Goal: Information Seeking & Learning: Understand process/instructions

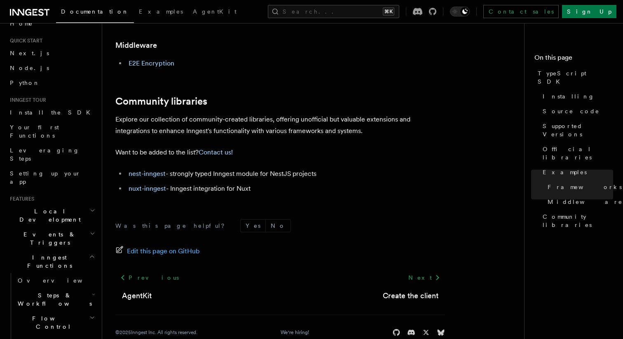
scroll to position [14, 0]
click at [47, 206] on span "Local Development" at bounding box center [48, 214] width 83 height 16
click at [47, 226] on h2 "Events & Triggers" at bounding box center [52, 237] width 90 height 23
click at [48, 249] on link "Overview" at bounding box center [55, 256] width 82 height 15
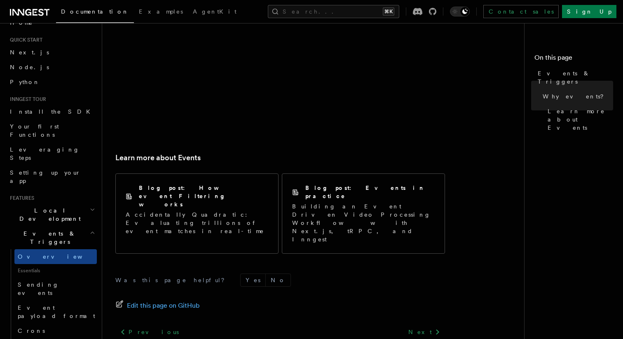
scroll to position [556, 0]
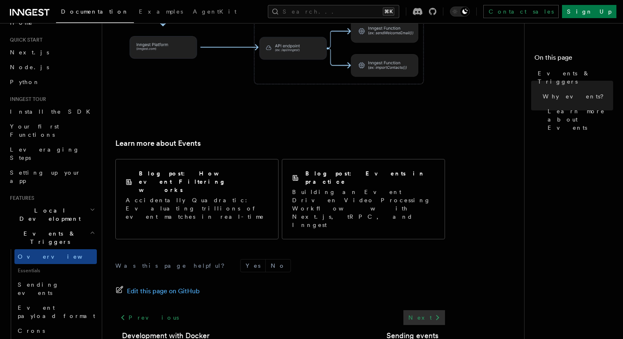
click at [425, 310] on link "Next" at bounding box center [424, 317] width 42 height 15
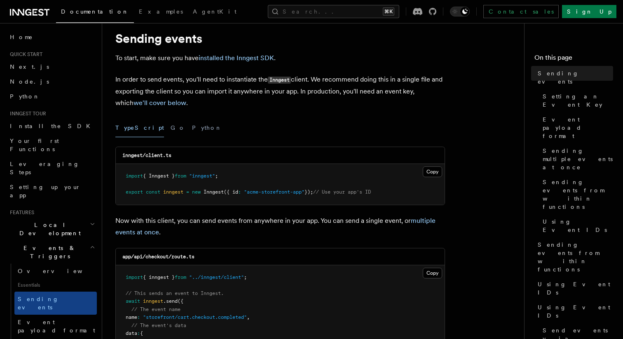
scroll to position [21, 0]
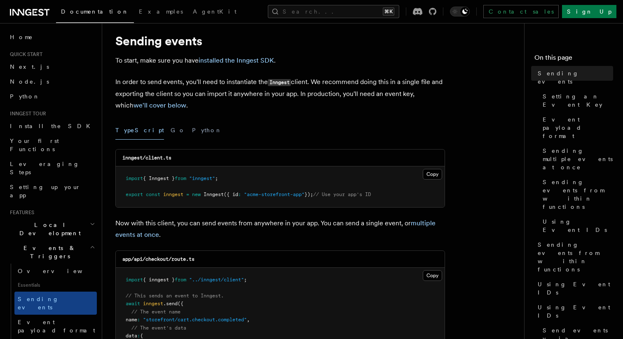
click at [223, 66] on p "To start, make sure you have installed the Inngest SDK ." at bounding box center [279, 61] width 329 height 12
click at [224, 65] on p "To start, make sure you have installed the Inngest SDK ." at bounding box center [279, 61] width 329 height 12
click at [229, 63] on link "installed the Inngest SDK" at bounding box center [235, 60] width 75 height 8
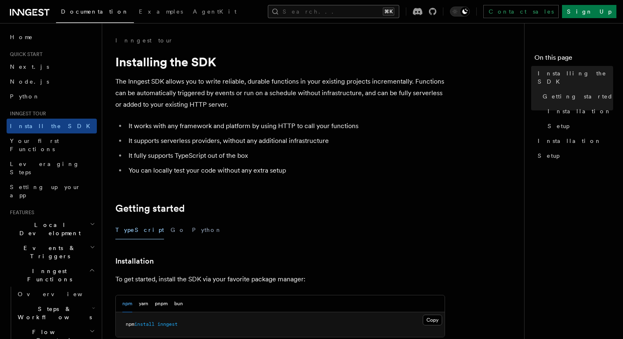
click at [339, 12] on button "Search... ⌘K" at bounding box center [333, 11] width 131 height 13
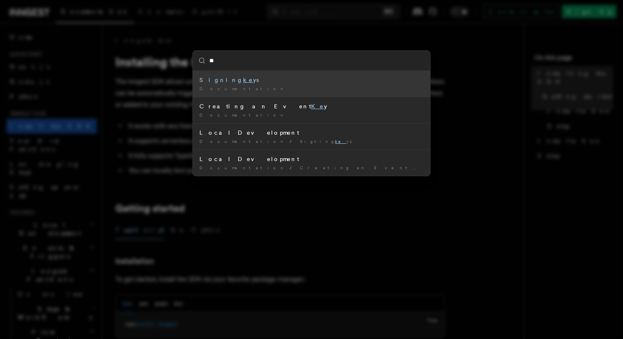
type input "***"
click at [230, 79] on div "Signing key s" at bounding box center [311, 80] width 224 height 8
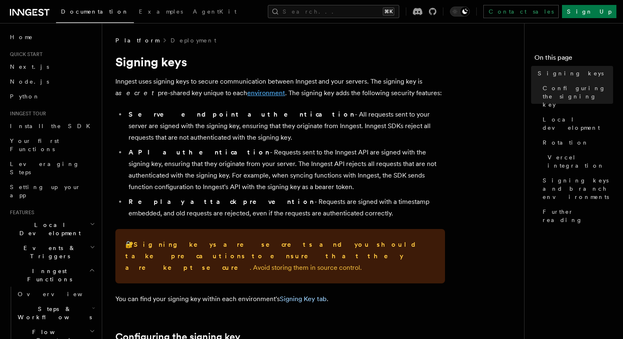
click at [247, 96] on link "environment" at bounding box center [266, 93] width 38 height 8
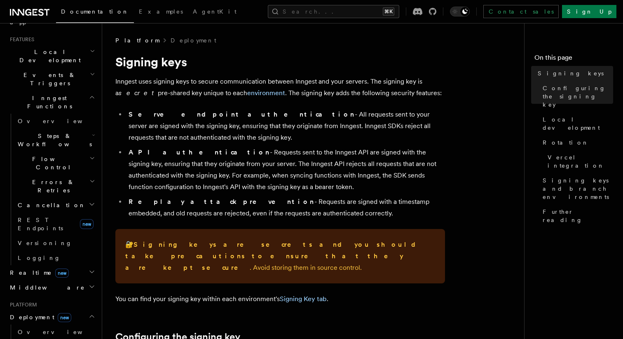
scroll to position [295, 0]
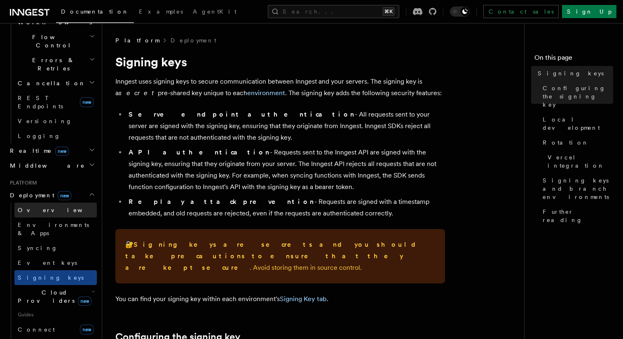
click at [69, 203] on link "Overview" at bounding box center [55, 210] width 82 height 15
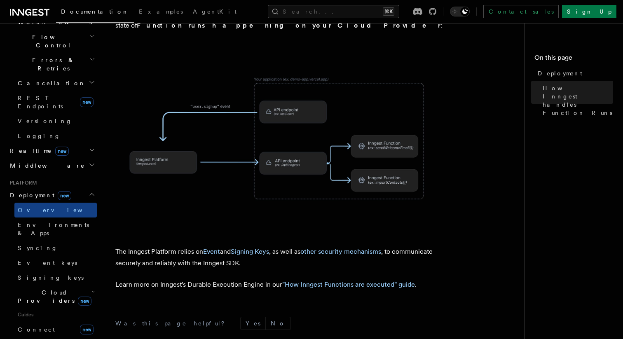
scroll to position [409, 0]
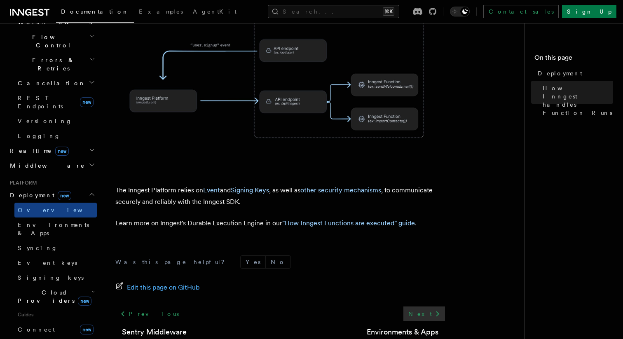
click at [435, 306] on link "Next" at bounding box center [424, 313] width 42 height 15
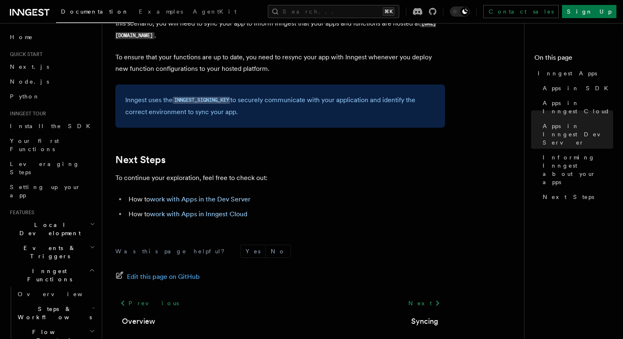
scroll to position [1363, 0]
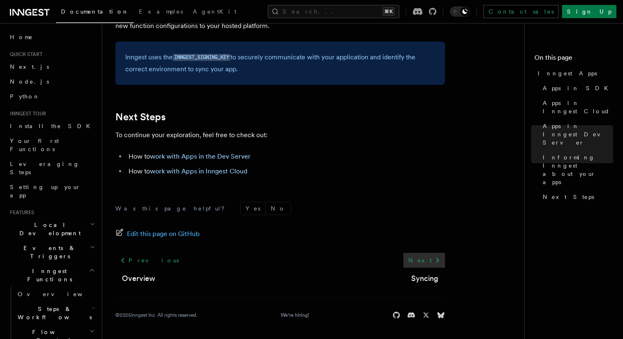
click at [428, 264] on link "Next" at bounding box center [424, 260] width 42 height 15
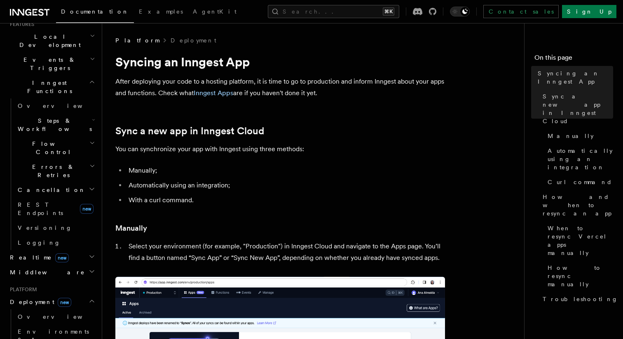
scroll to position [205, 0]
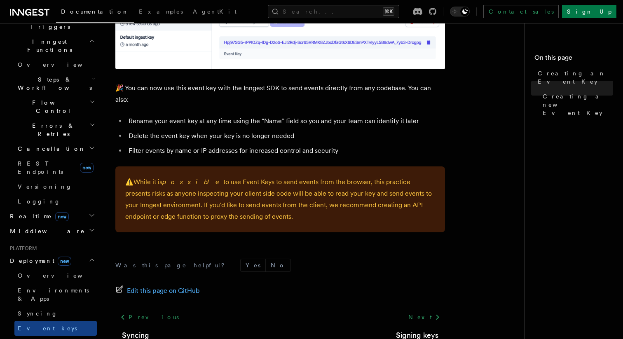
scroll to position [591, 0]
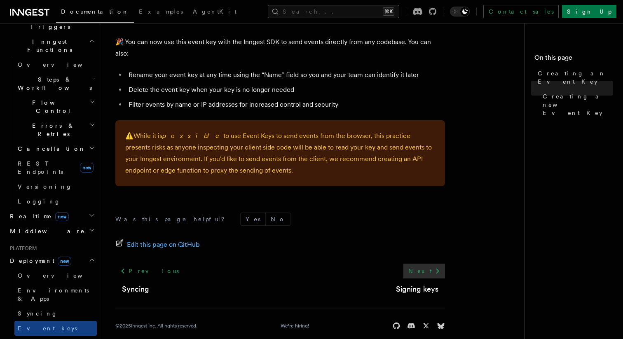
click at [428, 264] on link "Next" at bounding box center [424, 271] width 42 height 15
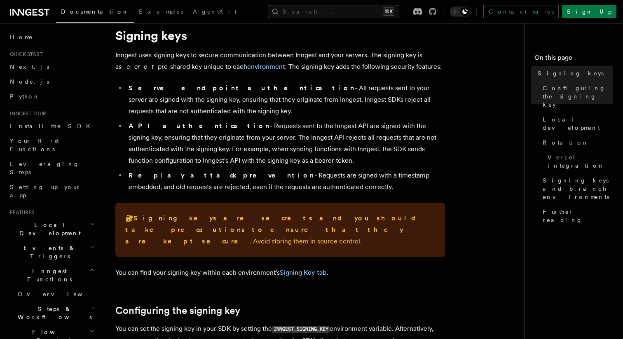
scroll to position [27, 0]
